Goal: Register for event/course

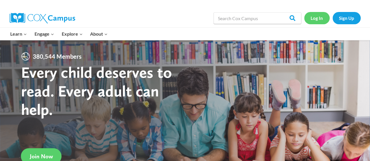
click at [319, 15] on link "Log In" at bounding box center [316, 18] width 25 height 12
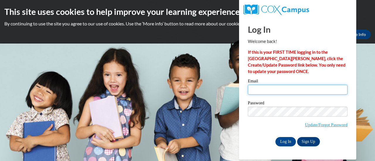
click at [262, 91] on input "Email" at bounding box center [297, 90] width 99 height 10
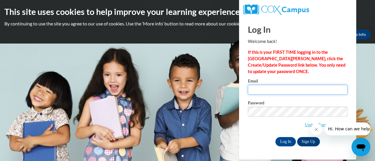
type input "[PERSON_NAME][EMAIL_ADDRESS][PERSON_NAME][DOMAIN_NAME]"
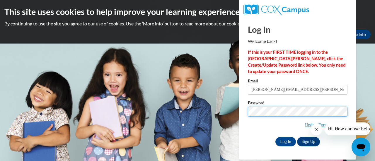
click at [275, 137] on input "Log In" at bounding box center [285, 141] width 20 height 9
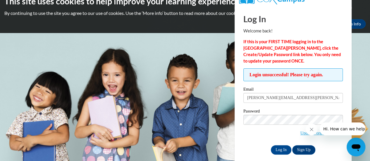
scroll to position [16, 0]
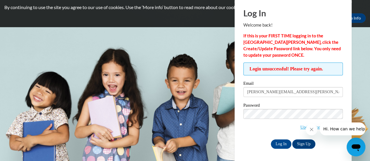
click at [268, 107] on label "Password" at bounding box center [292, 106] width 99 height 6
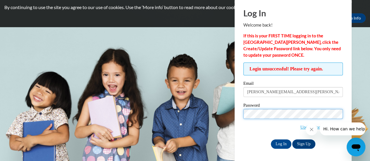
click at [271, 140] on input "Log In" at bounding box center [281, 144] width 20 height 9
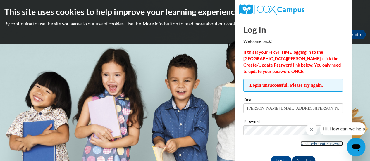
click at [309, 144] on link "Update/Forgot Password" at bounding box center [321, 143] width 42 height 5
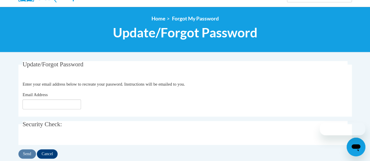
scroll to position [59, 0]
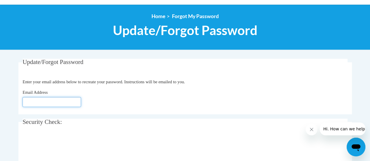
click at [42, 102] on input "Email Address" at bounding box center [52, 102] width 59 height 10
type input "erin.berkley@rusd.org"
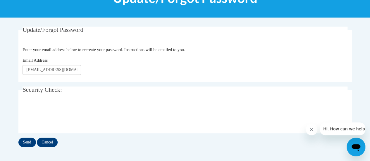
scroll to position [117, 0]
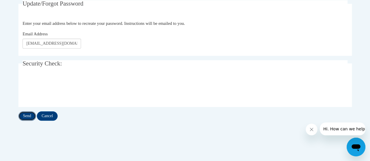
click at [26, 113] on input "Send" at bounding box center [27, 115] width 18 height 9
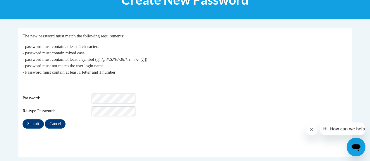
scroll to position [117, 0]
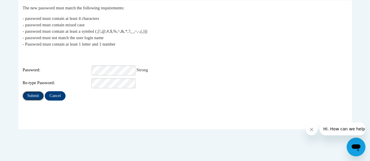
click at [31, 92] on input "Submit" at bounding box center [33, 95] width 21 height 9
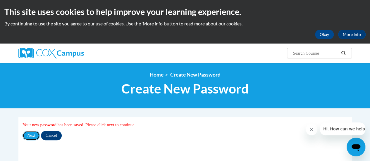
drag, startPoint x: 29, startPoint y: 137, endPoint x: 162, endPoint y: 119, distance: 134.6
click at [29, 137] on input "Next" at bounding box center [31, 135] width 17 height 9
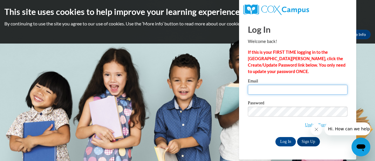
click at [281, 92] on input "Email" at bounding box center [297, 90] width 99 height 10
type input "erin.berkley@rusd.org"
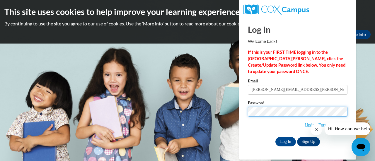
click at [275, 137] on input "Log In" at bounding box center [285, 141] width 20 height 9
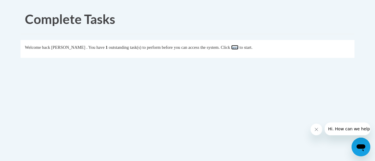
click at [238, 48] on link "here" at bounding box center [234, 47] width 7 height 5
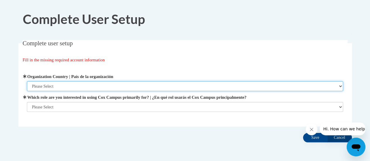
click at [42, 84] on select "Please Select [GEOGRAPHIC_DATA] | [GEOGRAPHIC_DATA] Outside of [GEOGRAPHIC_DATA…" at bounding box center [185, 86] width 316 height 10
select select "ad49bcad-a171-4b2e-b99c-48b446064914"
click at [27, 81] on select "Please Select [GEOGRAPHIC_DATA] | [GEOGRAPHIC_DATA] Outside of [GEOGRAPHIC_DATA…" at bounding box center [185, 86] width 316 height 10
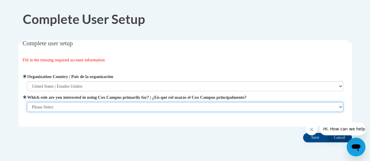
click at [38, 105] on select "Please Select College/University | Colegio/Universidad Community/Nonprofit Part…" at bounding box center [185, 107] width 316 height 10
select select "fbf2d438-af2f-41f8-98f1-81c410e29de3"
click at [27, 112] on select "Please Select College/University | Colegio/Universidad Community/Nonprofit Part…" at bounding box center [185, 107] width 316 height 10
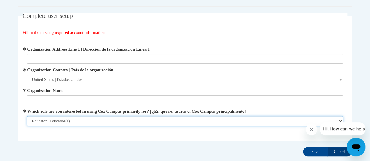
scroll to position [59, 0]
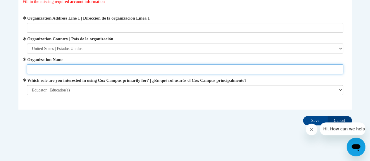
click at [60, 71] on input "Organization Name" at bounding box center [185, 69] width 316 height 10
type input "[GEOGRAPHIC_DATA]"
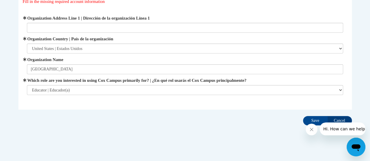
click at [55, 18] on label "Organization Address Line 1 | Dirección de la organización Línea 1" at bounding box center [185, 18] width 316 height 6
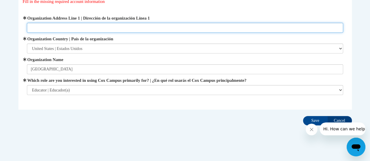
click at [55, 23] on input "Organization Address Line 1 | Dirección de la organización Línea 1" at bounding box center [185, 28] width 316 height 10
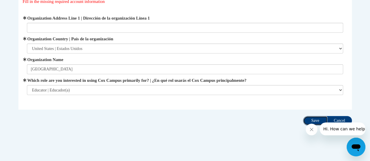
click at [315, 121] on input "Save" at bounding box center [315, 120] width 25 height 9
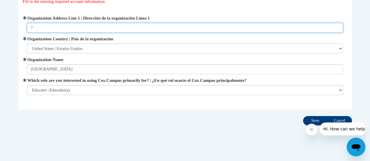
type input "?"
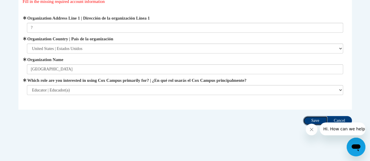
click at [310, 118] on input "Save" at bounding box center [315, 120] width 25 height 9
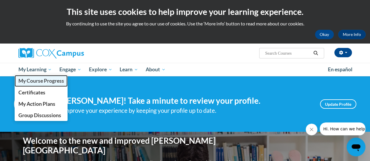
click at [44, 79] on span "My Course Progress" at bounding box center [41, 81] width 46 height 6
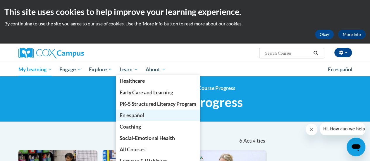
scroll to position [29, 0]
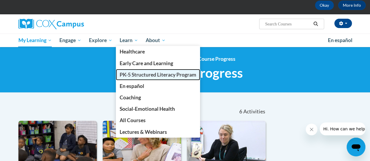
click at [142, 73] on span "PK-5 Structured Literacy Program" at bounding box center [158, 75] width 77 height 6
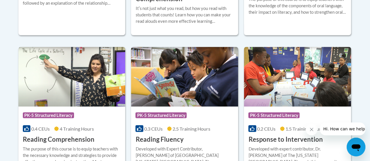
scroll to position [556, 0]
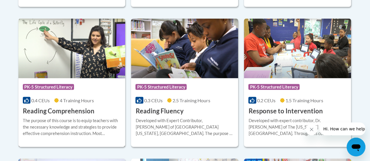
click at [69, 63] on img at bounding box center [71, 49] width 107 height 60
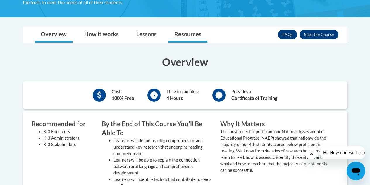
scroll to position [146, 0]
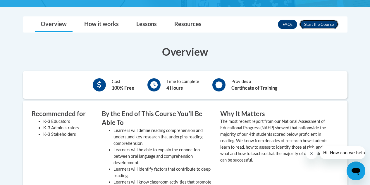
click at [312, 28] on button "Enroll" at bounding box center [319, 24] width 39 height 9
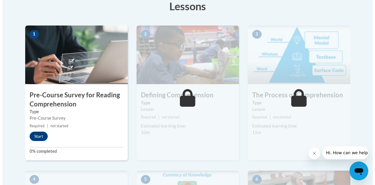
scroll to position [176, 0]
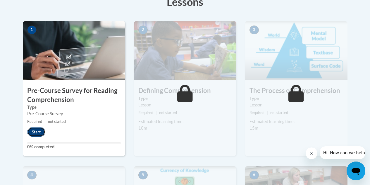
click at [34, 133] on button "Start" at bounding box center [36, 131] width 18 height 9
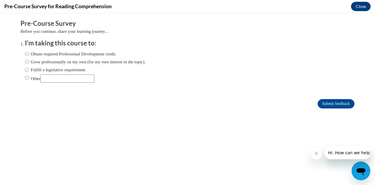
scroll to position [0, 0]
click at [25, 54] on input "Obtain required Professional Development credit." at bounding box center [27, 54] width 4 height 6
radio input "true"
click at [327, 105] on input "Submit feedback" at bounding box center [335, 103] width 37 height 9
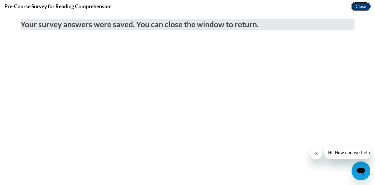
click at [359, 7] on button "Close" at bounding box center [361, 6] width 20 height 9
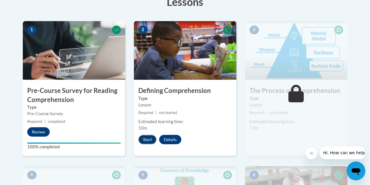
click at [147, 139] on button "Start" at bounding box center [147, 139] width 18 height 9
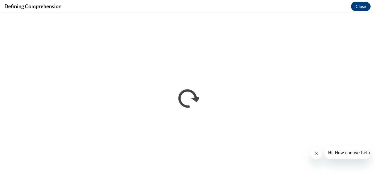
click at [315, 154] on icon "Close message from company" at bounding box center [315, 153] width 3 height 3
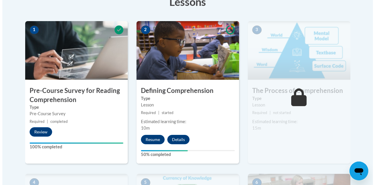
scroll to position [234, 0]
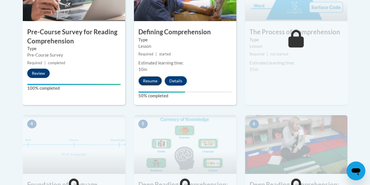
click at [159, 80] on button "Resume" at bounding box center [150, 80] width 24 height 9
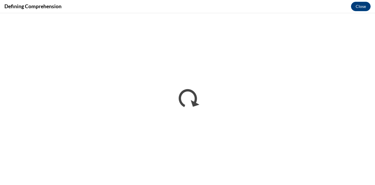
scroll to position [0, 0]
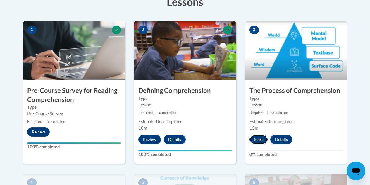
click at [253, 143] on button "Start" at bounding box center [259, 139] width 18 height 9
